Goal: Task Accomplishment & Management: Manage account settings

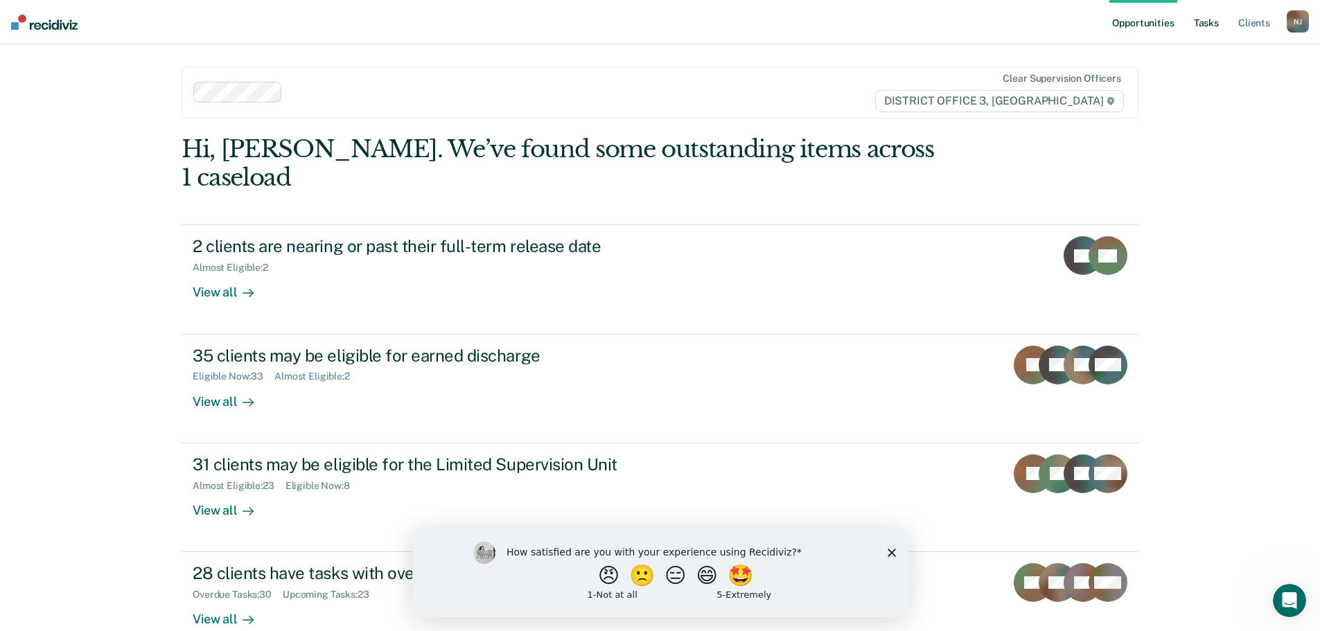
click at [1207, 22] on link "Tasks" at bounding box center [1206, 22] width 30 height 44
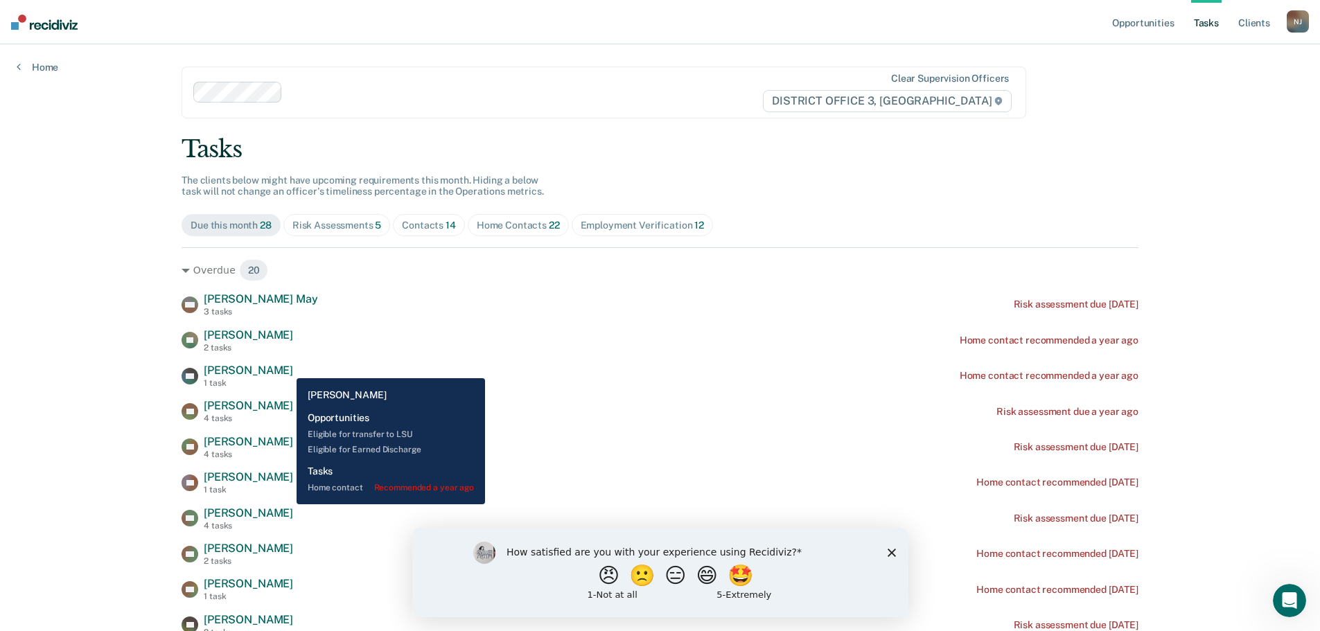
scroll to position [416, 0]
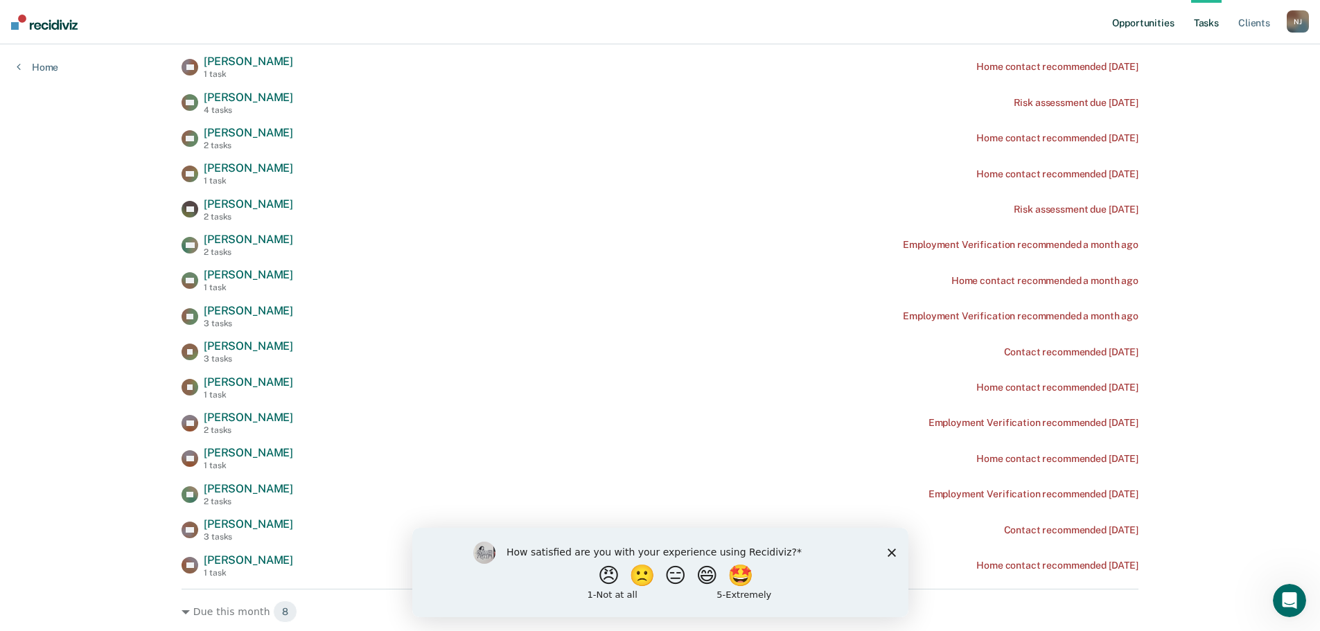
click at [1121, 19] on link "Opportunities" at bounding box center [1143, 22] width 67 height 44
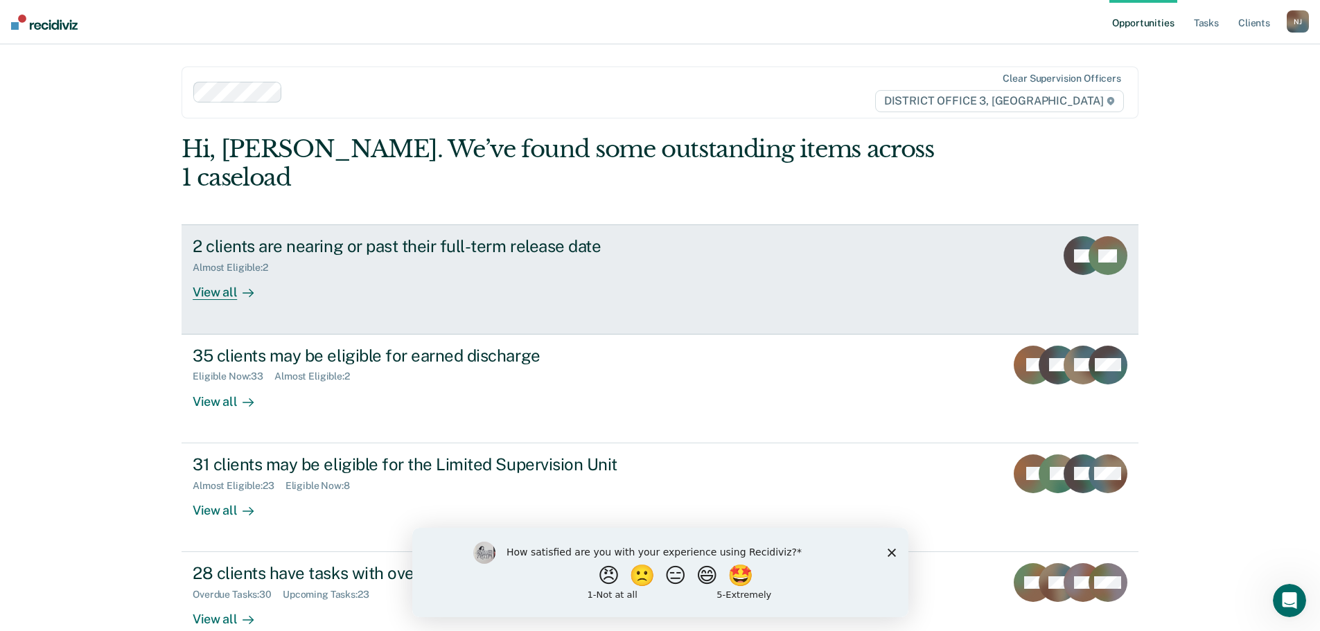
click at [245, 256] on div "Almost Eligible : 2" at bounding box center [436, 264] width 487 height 17
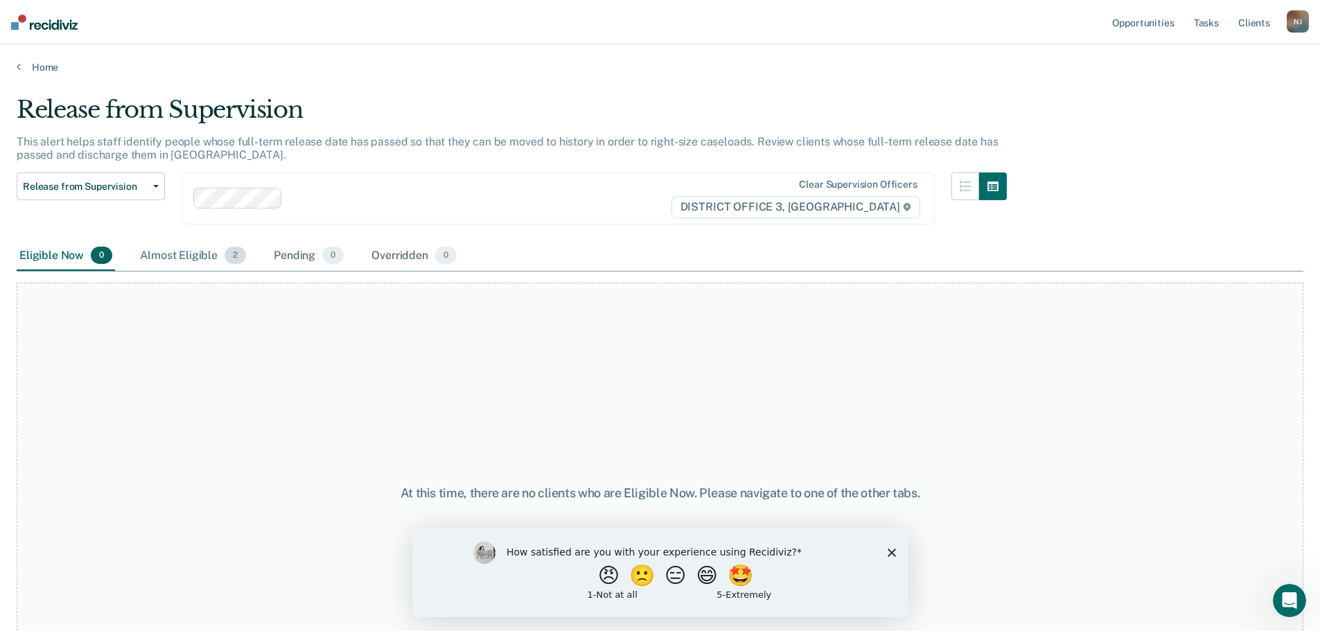
click at [180, 254] on div "Almost Eligible 2" at bounding box center [193, 256] width 112 height 30
